Goal: Information Seeking & Learning: Learn about a topic

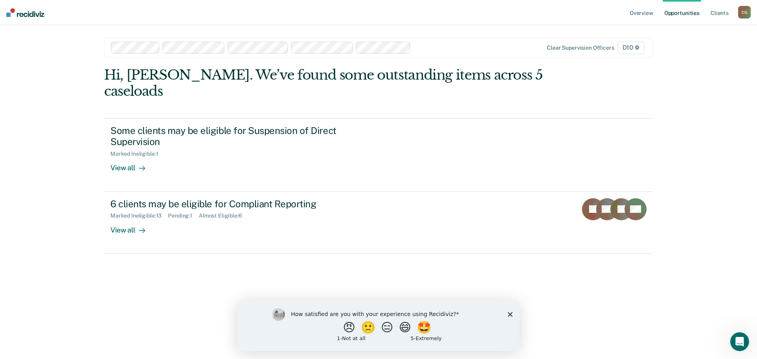
click at [509, 314] on icon "Close survey" at bounding box center [510, 314] width 5 height 5
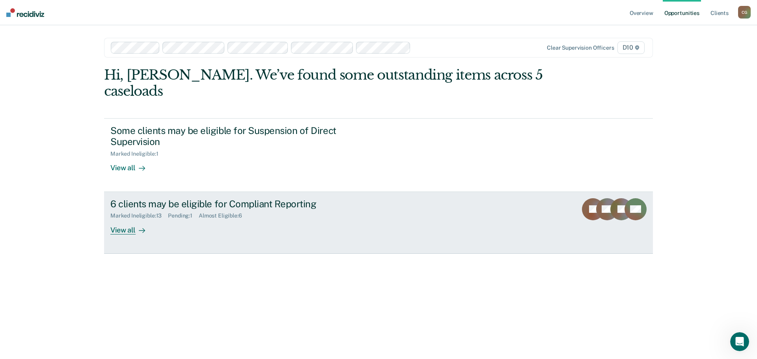
click at [127, 219] on div "View all" at bounding box center [132, 226] width 44 height 15
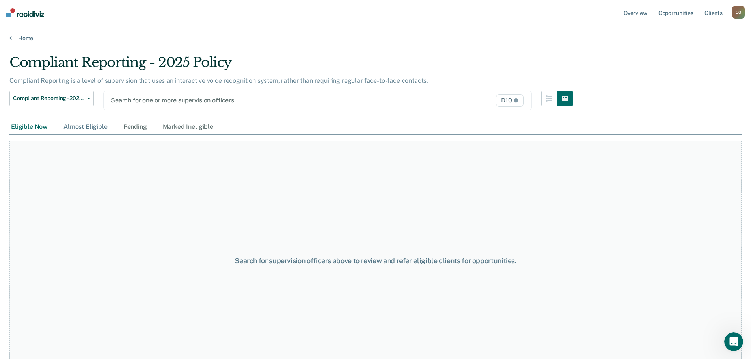
click at [85, 127] on div "Almost Eligible" at bounding box center [85, 127] width 47 height 15
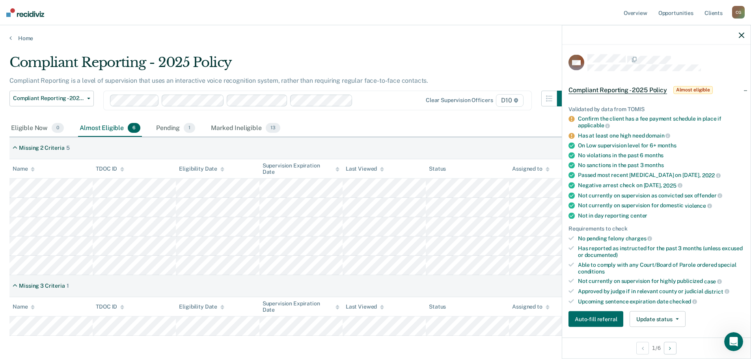
click at [149, 185] on main "Compliant Reporting - 2025 Policy Compliant Reporting is a level of supervision…" at bounding box center [375, 216] width 751 height 349
copy table "Name TDOC ID Eligibility Date Supervision Expiration Date Last Viewed Status As…"
click at [547, 192] on tr at bounding box center [375, 188] width 732 height 19
click at [742, 34] on icon "button" at bounding box center [742, 35] width 6 height 6
click at [743, 35] on icon "button" at bounding box center [742, 35] width 6 height 6
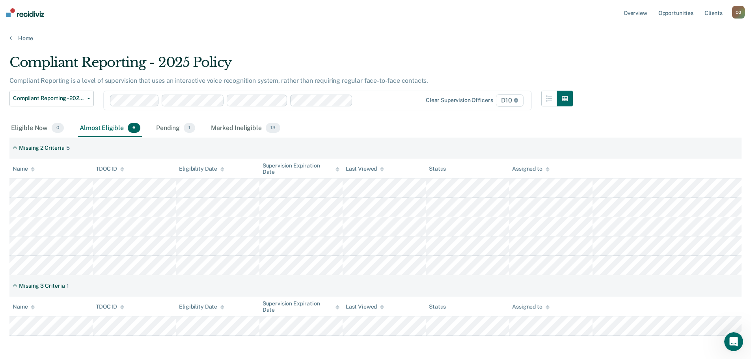
click at [558, 210] on tr at bounding box center [375, 207] width 732 height 19
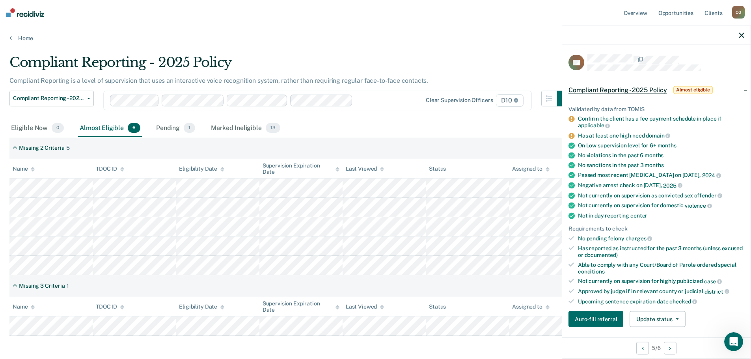
click at [740, 35] on icon "button" at bounding box center [742, 35] width 6 height 6
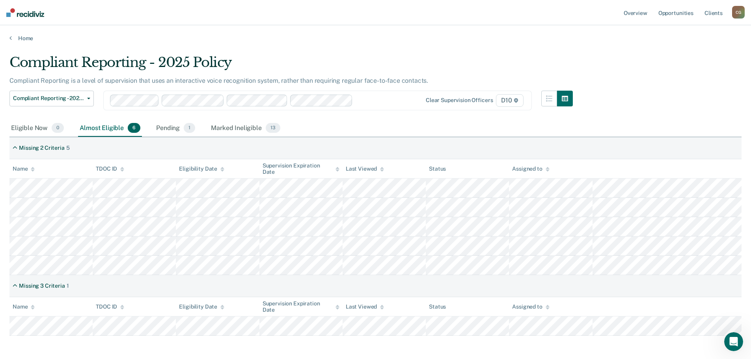
click at [560, 269] on tr at bounding box center [375, 265] width 732 height 19
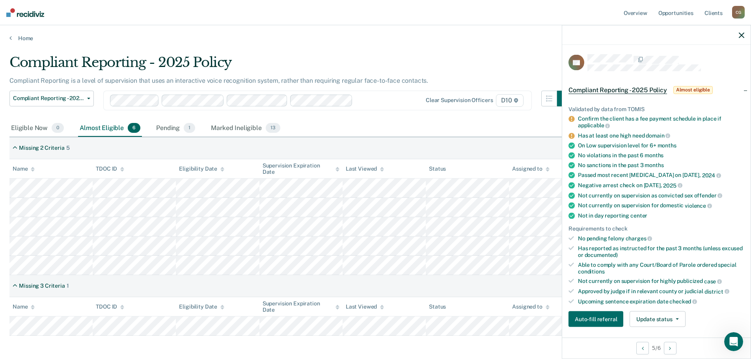
click at [360, 285] on div "Missing 3 Criteria 1" at bounding box center [375, 286] width 732 height 22
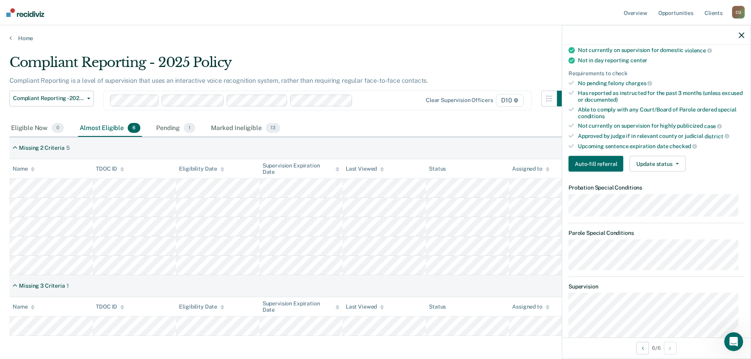
scroll to position [48, 0]
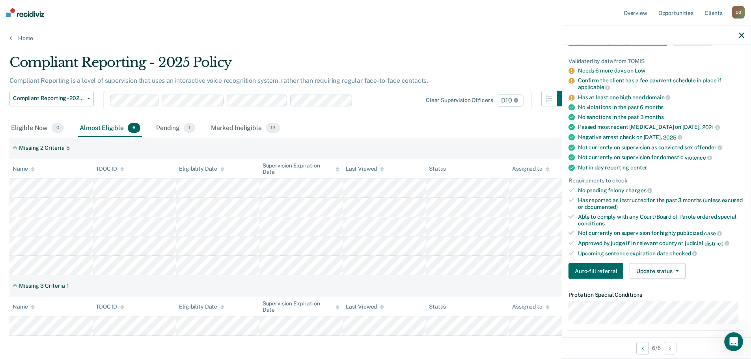
click at [368, 101] on div at bounding box center [378, 100] width 44 height 9
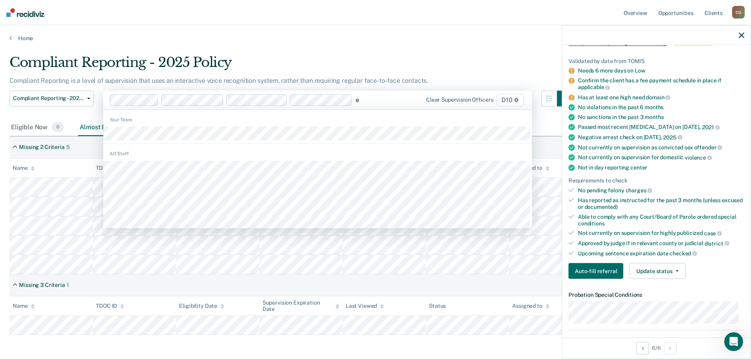
type input "em"
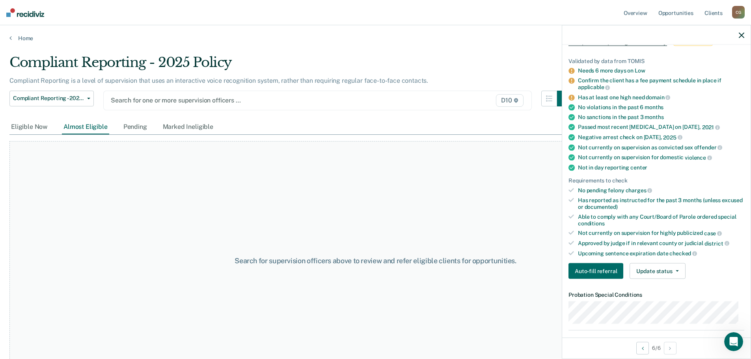
click at [82, 129] on div "Almost Eligible" at bounding box center [85, 127] width 47 height 15
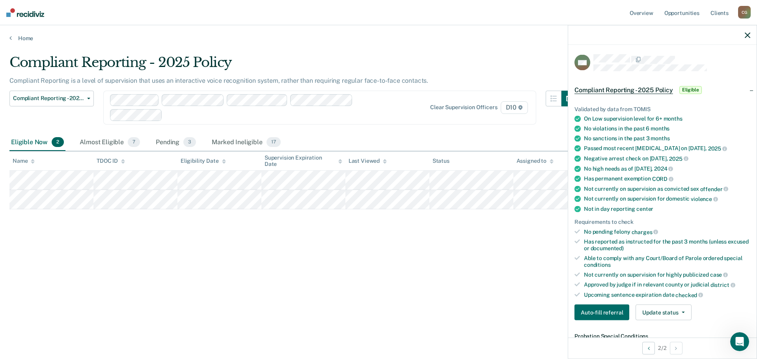
click at [555, 205] on tbody at bounding box center [378, 190] width 738 height 39
click at [147, 259] on div "Compliant Reporting - 2025 Policy Compliant Reporting is a level of supervision…" at bounding box center [378, 177] width 738 height 246
click at [107, 143] on div "Almost Eligible 7" at bounding box center [110, 142] width 64 height 17
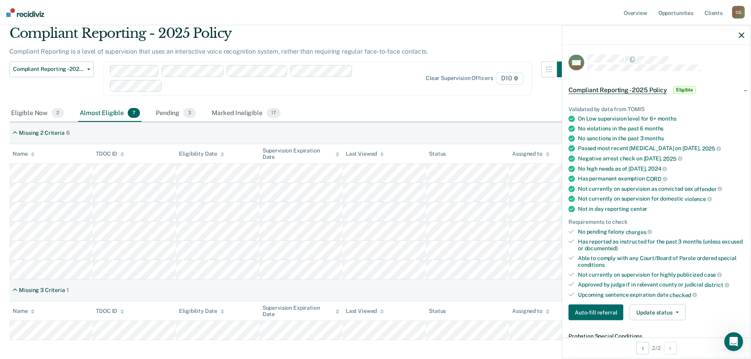
scroll to position [67, 0]
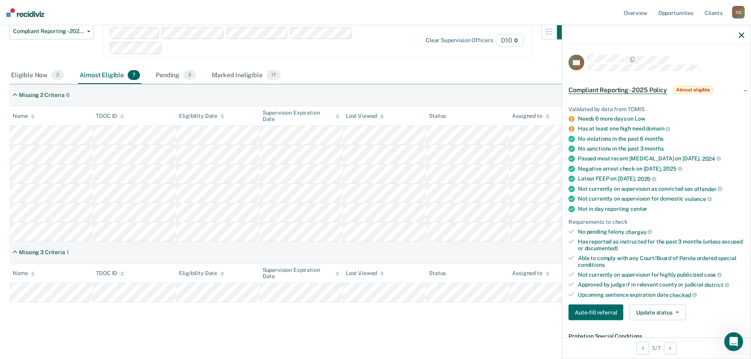
click at [740, 34] on icon "button" at bounding box center [742, 35] width 6 height 6
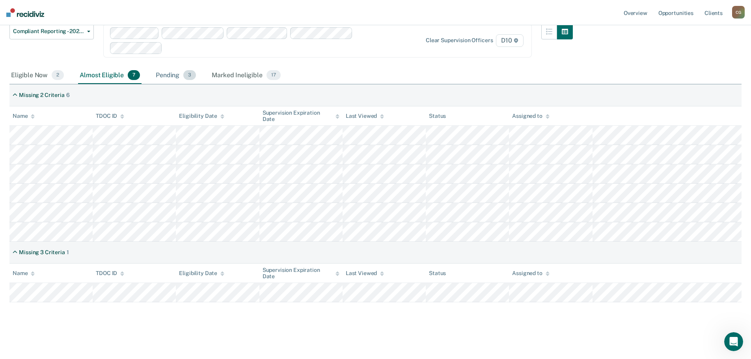
click at [169, 75] on div "Pending 3" at bounding box center [175, 75] width 43 height 17
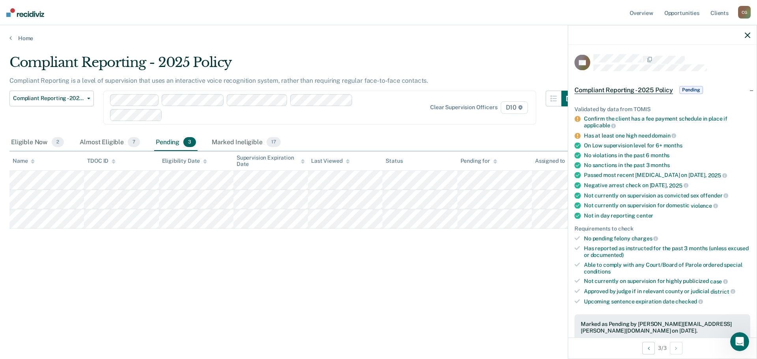
click at [39, 233] on div "Compliant Reporting - 2025 Policy Compliant Reporting is a level of supervision…" at bounding box center [378, 177] width 738 height 246
click at [748, 34] on icon "button" at bounding box center [748, 35] width 6 height 6
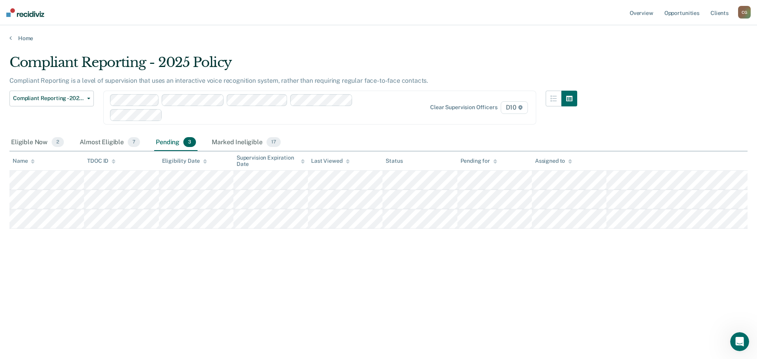
click at [585, 220] on tbody at bounding box center [378, 200] width 738 height 58
click at [300, 300] on div "Compliant Reporting - 2025 Policy Compliant Reporting is a level of supervision…" at bounding box center [378, 189] width 738 height 271
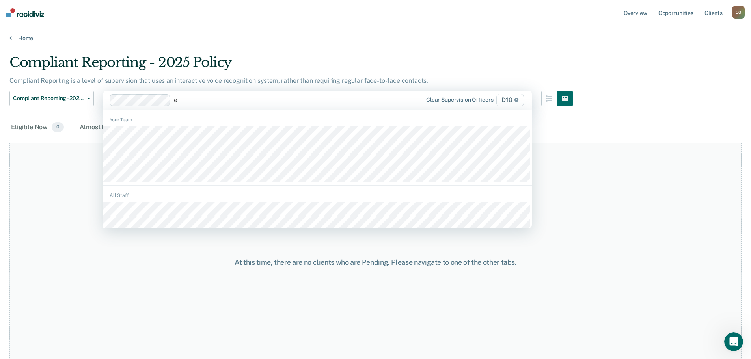
type input "em"
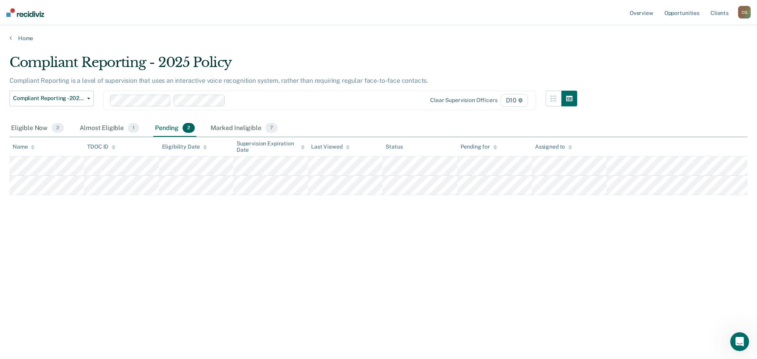
type input "m"
type input "t"
click at [248, 124] on div "Marked Ineligible 17" at bounding box center [246, 128] width 72 height 17
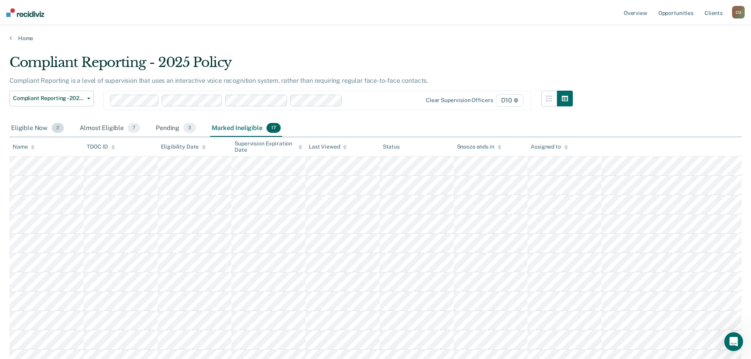
click at [34, 126] on div "Eligible Now 2" at bounding box center [37, 128] width 56 height 17
